Goal: Navigation & Orientation: Find specific page/section

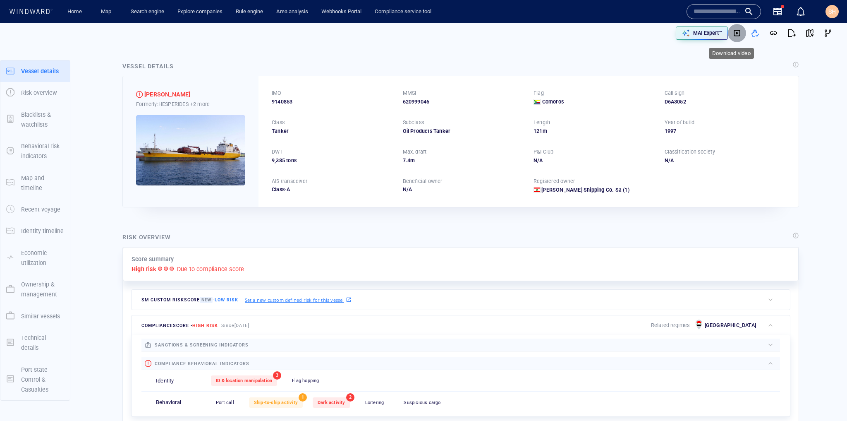
click at [735, 34] on span "button" at bounding box center [737, 33] width 8 height 8
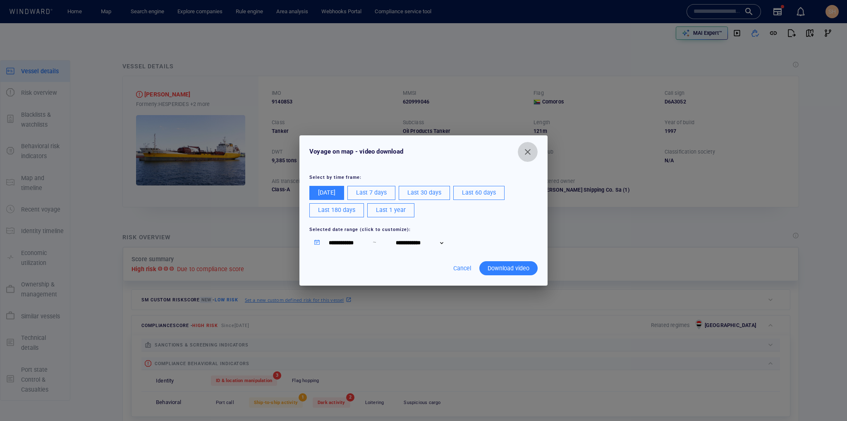
click at [527, 147] on span "button" at bounding box center [528, 152] width 10 height 10
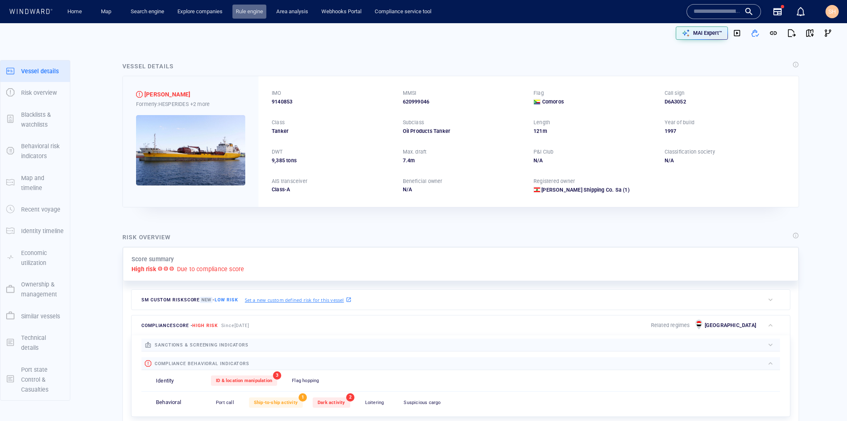
click at [252, 13] on link "Rule engine" at bounding box center [249, 12] width 34 height 14
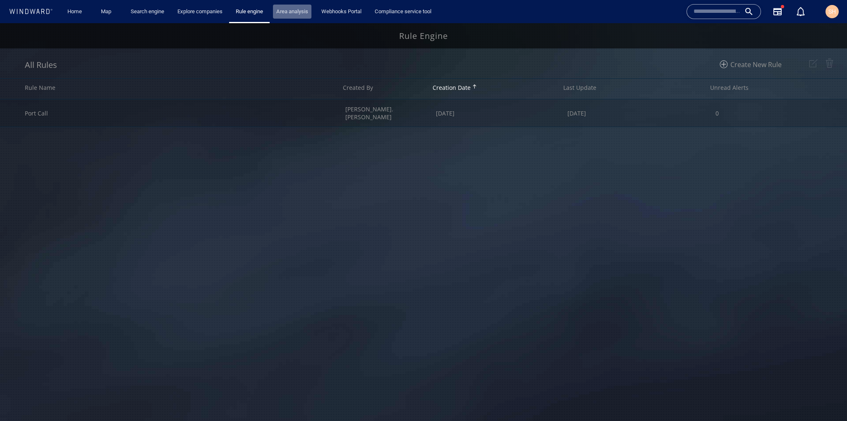
click at [309, 12] on link "Area analysis" at bounding box center [292, 12] width 38 height 14
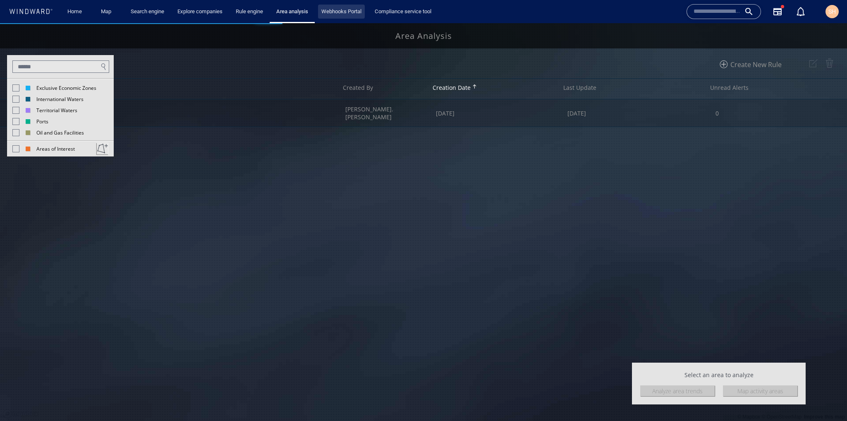
click at [357, 17] on link "Webhooks Portal" at bounding box center [341, 12] width 47 height 14
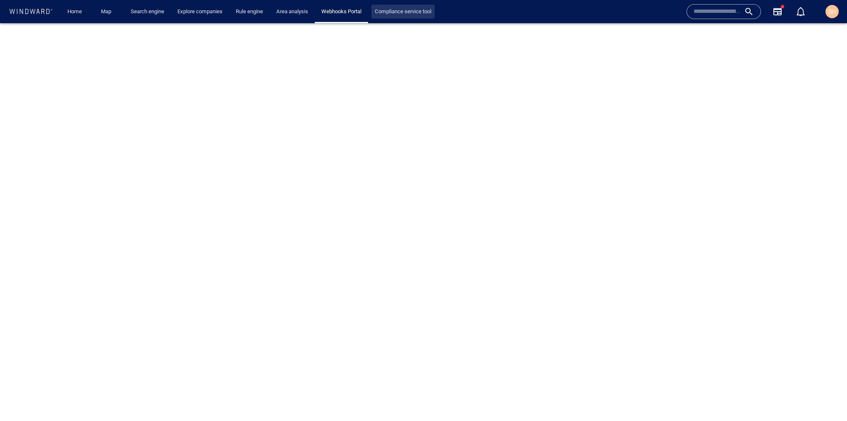
click at [426, 13] on link "Compliance service tool" at bounding box center [402, 12] width 63 height 14
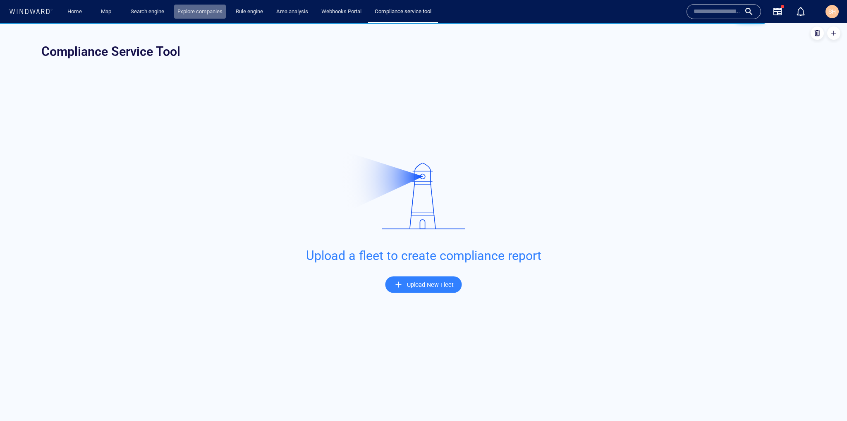
click at [200, 10] on link "Explore companies" at bounding box center [200, 12] width 52 height 14
